Goal: Task Accomplishment & Management: Manage account settings

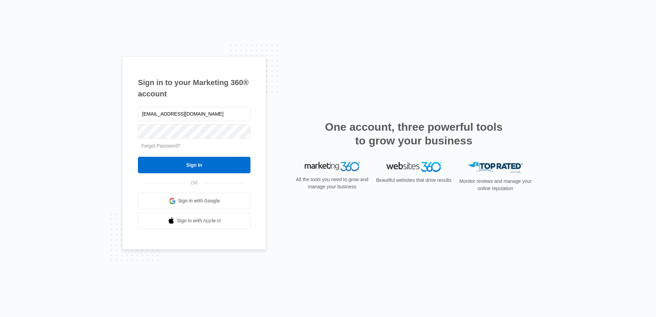
type input "[EMAIL_ADDRESS][DOMAIN_NAME]"
click at [138, 157] on input "Sign In" at bounding box center [194, 165] width 113 height 16
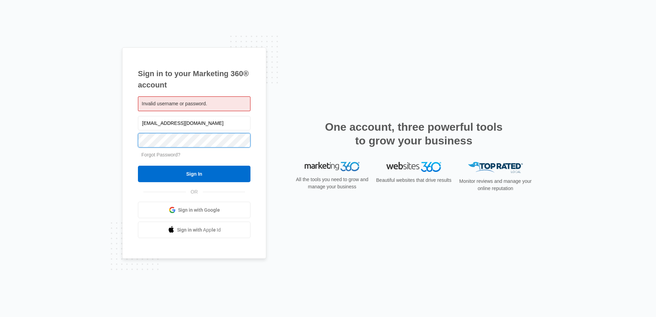
click at [138, 166] on input "Sign In" at bounding box center [194, 174] width 113 height 16
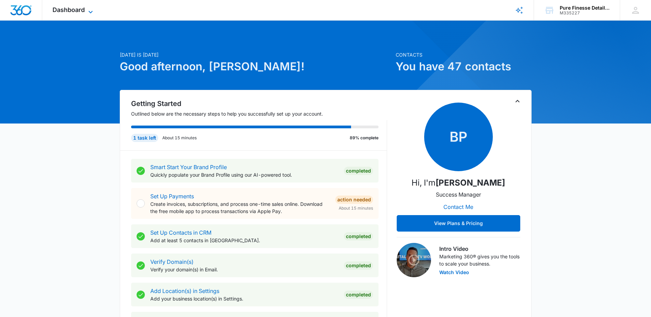
click at [83, 12] on span "Dashboard" at bounding box center [69, 9] width 32 height 7
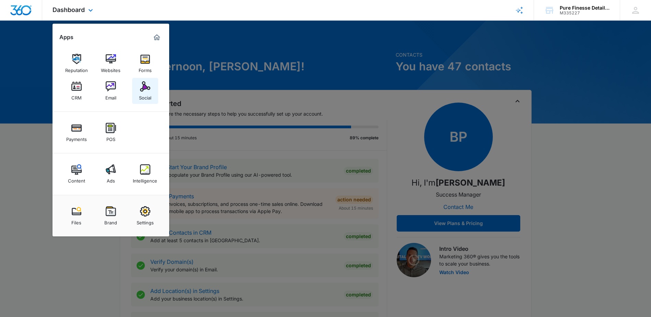
click at [150, 84] on img at bounding box center [145, 86] width 10 height 10
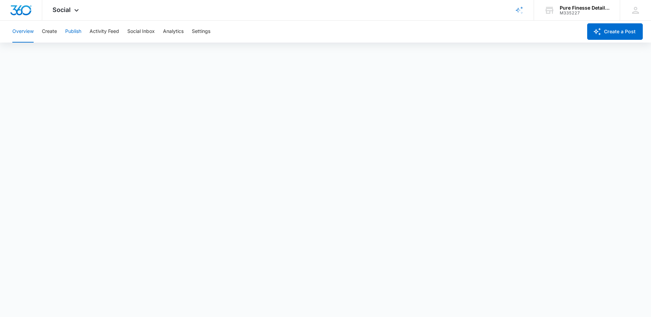
click at [73, 34] on button "Publish" at bounding box center [73, 32] width 16 height 22
click at [75, 35] on button "Publish" at bounding box center [73, 32] width 16 height 22
click at [74, 30] on button "Publish" at bounding box center [73, 32] width 16 height 22
click at [53, 31] on button "Create" at bounding box center [49, 32] width 15 height 22
click at [78, 29] on button "Publish" at bounding box center [73, 32] width 16 height 22
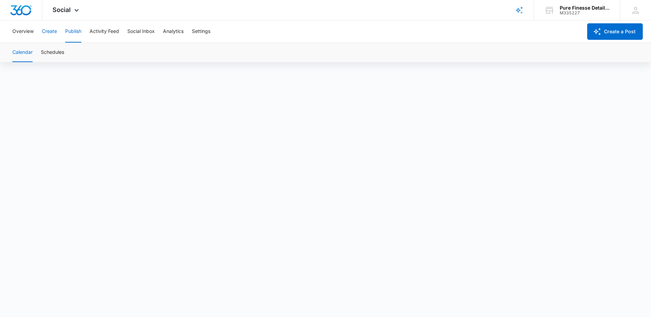
click at [54, 28] on button "Create" at bounding box center [49, 32] width 15 height 22
click at [69, 28] on button "Publish" at bounding box center [73, 32] width 16 height 22
click at [114, 32] on button "Activity Feed" at bounding box center [105, 32] width 30 height 22
click at [141, 28] on button "Social Inbox" at bounding box center [140, 32] width 27 height 22
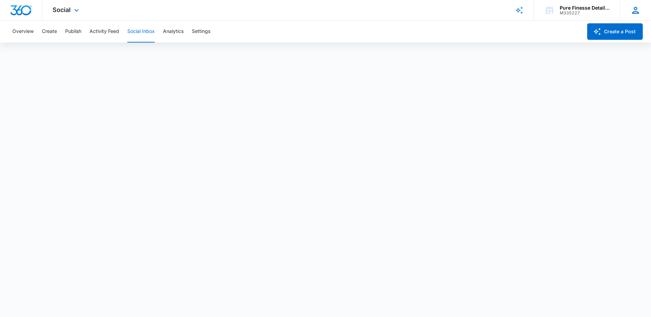
click at [638, 7] on icon at bounding box center [636, 10] width 10 height 10
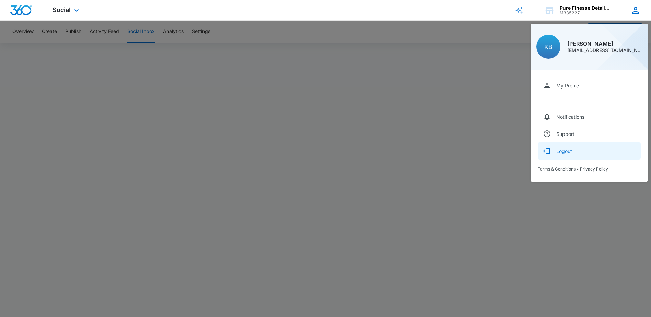
click at [564, 152] on div "Logout" at bounding box center [565, 151] width 16 height 6
